Goal: Go to known website: Access a specific website the user already knows

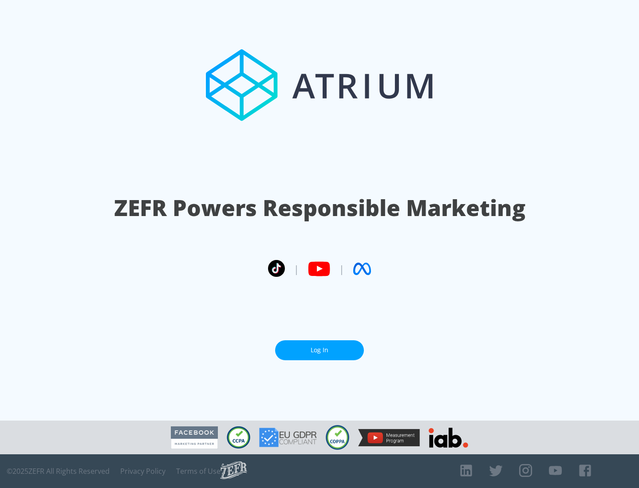
click at [320, 350] on link "Log In" at bounding box center [319, 350] width 89 height 20
